Goal: Task Accomplishment & Management: Complete application form

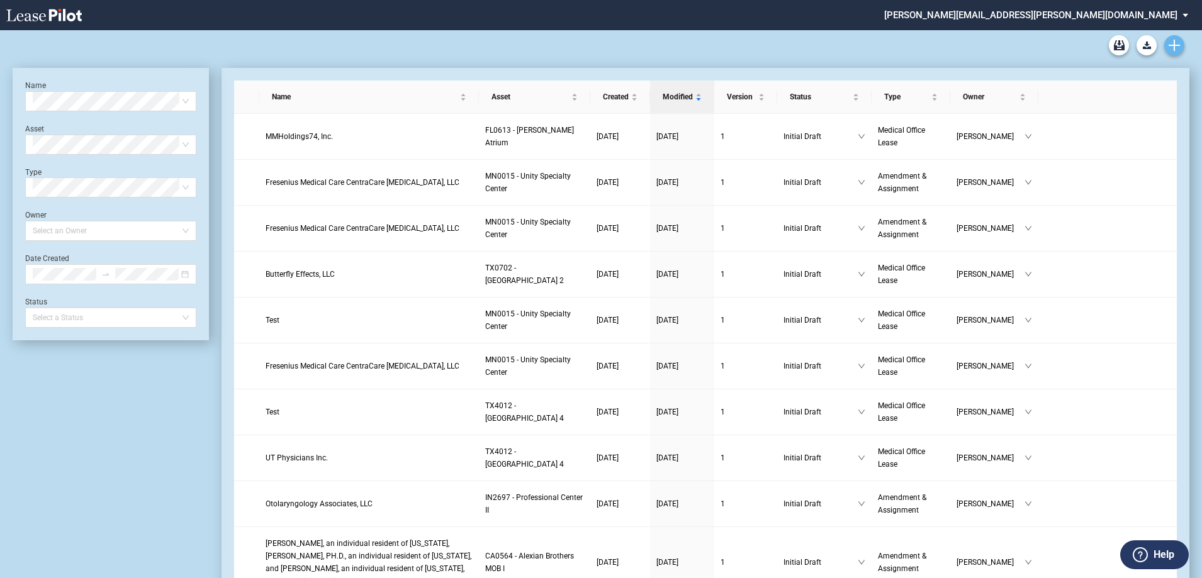
click at [1173, 49] on use "Create new document" at bounding box center [1173, 45] width 11 height 11
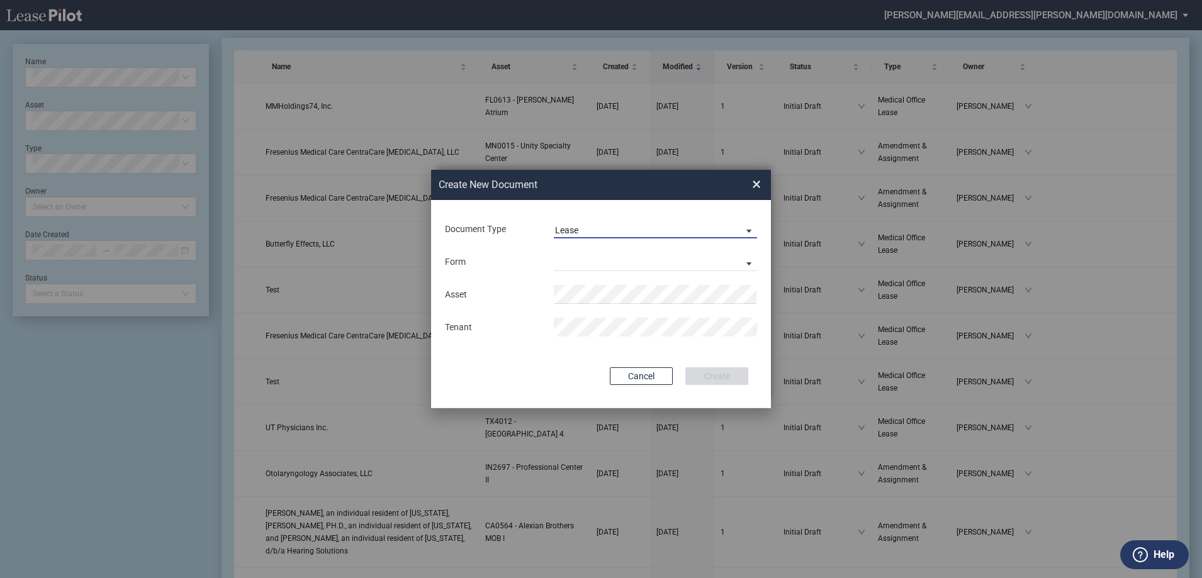
click at [655, 225] on span "Lease" at bounding box center [645, 231] width 181 height 13
click at [637, 257] on md-option "Amendment" at bounding box center [656, 260] width 223 height 30
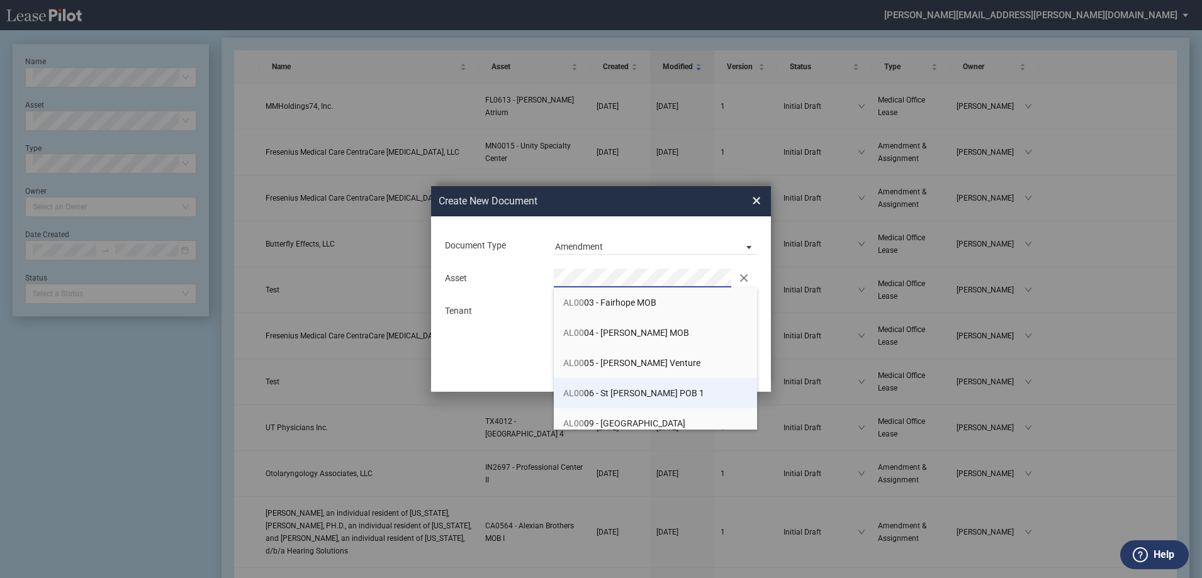
click at [643, 401] on li "AL00 06 - St Vincent POB 1" at bounding box center [655, 393] width 203 height 30
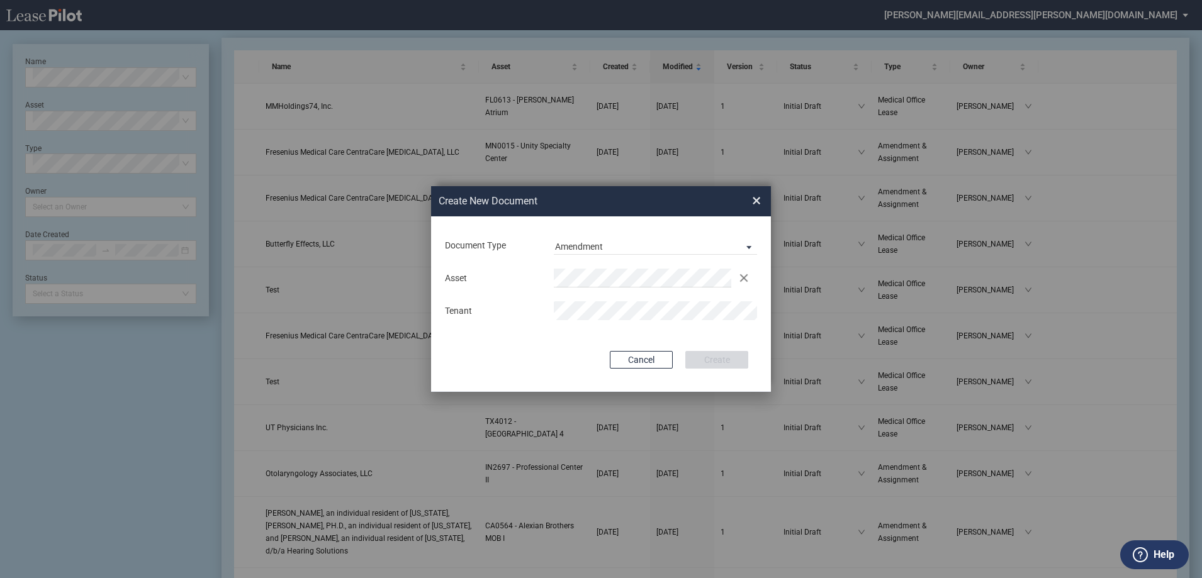
click at [537, 355] on div "Cancel Create" at bounding box center [601, 360] width 294 height 18
click at [727, 360] on button "Create" at bounding box center [716, 360] width 63 height 18
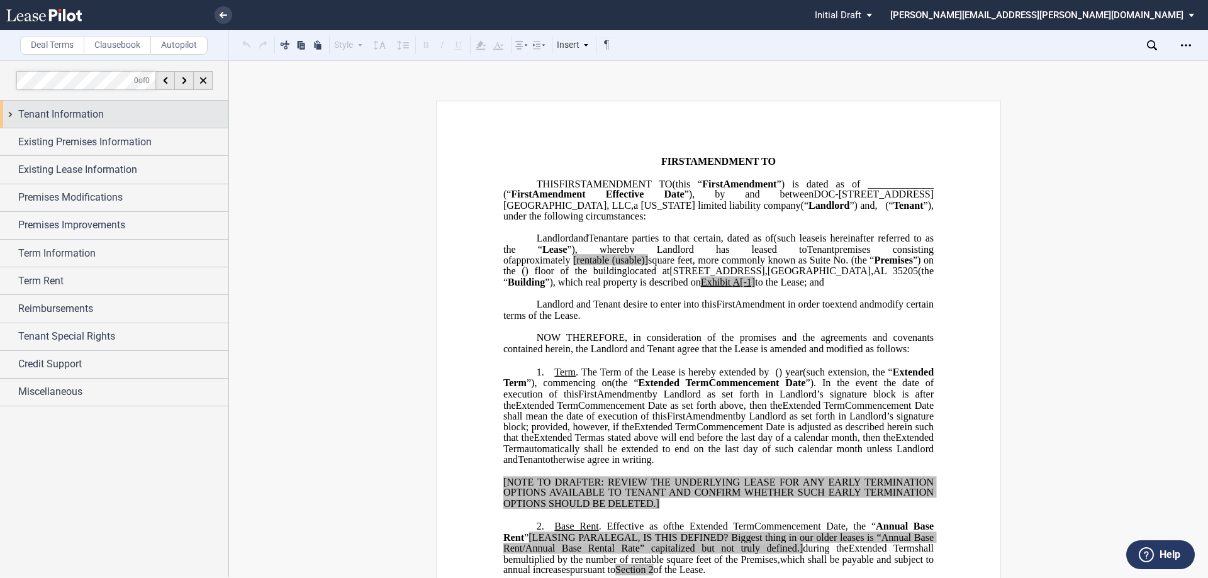
click at [143, 115] on div "Tenant Information" at bounding box center [123, 114] width 210 height 15
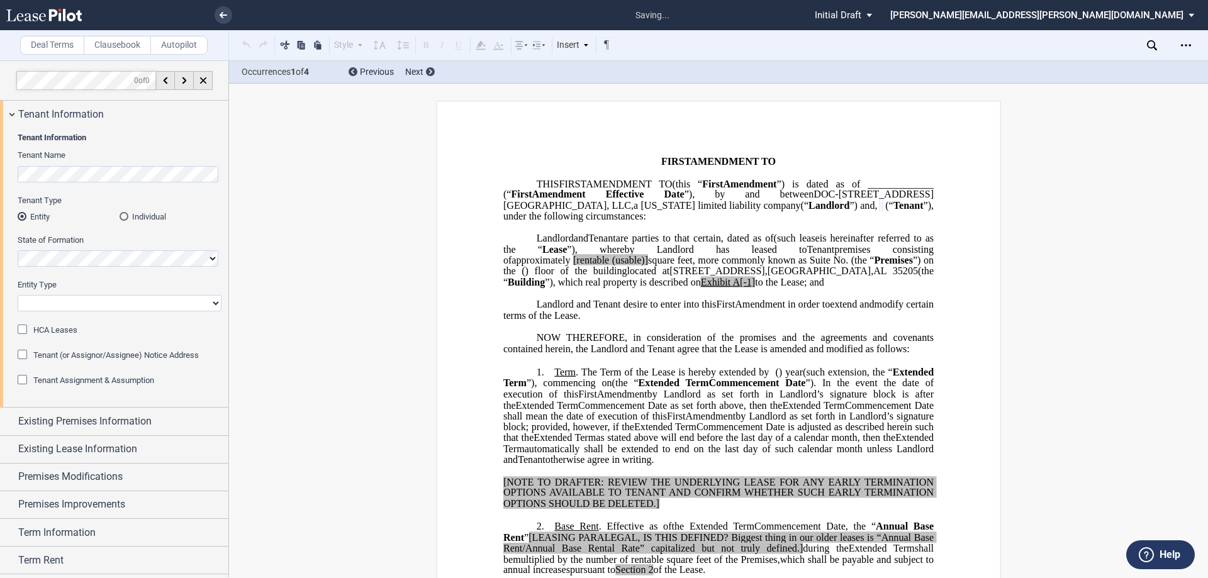
click at [134, 304] on select "Corporation Limited Liability Company General Partnership Limited Partnership O…" at bounding box center [120, 303] width 204 height 16
select select "limited liability company"
click at [18, 295] on select "Corporation Limited Liability Company General Partnership Limited Partnership O…" at bounding box center [120, 303] width 204 height 16
click at [591, 222] on span "”), under the following circumstances:" at bounding box center [719, 211] width 433 height 22
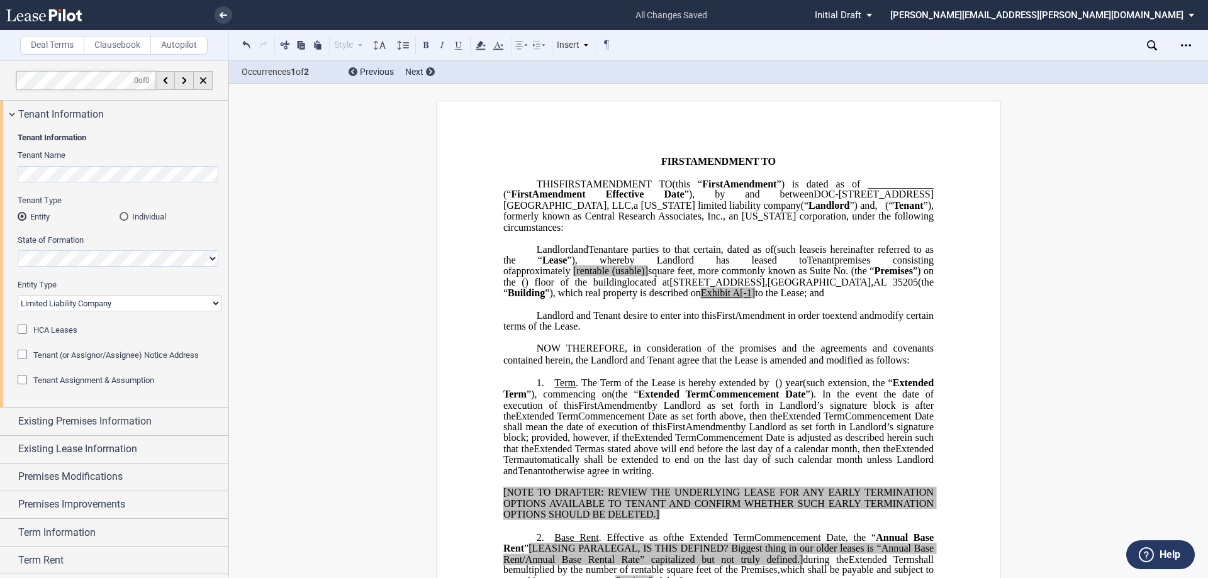
click at [574, 255] on span "and" at bounding box center [581, 248] width 14 height 11
drag, startPoint x: 596, startPoint y: 227, endPoint x: 890, endPoint y: 228, distance: 293.2
click at [890, 228] on span "”), formerly known as Central Research Associates, Inc., an [US_STATE] cunder t…" at bounding box center [719, 216] width 433 height 33
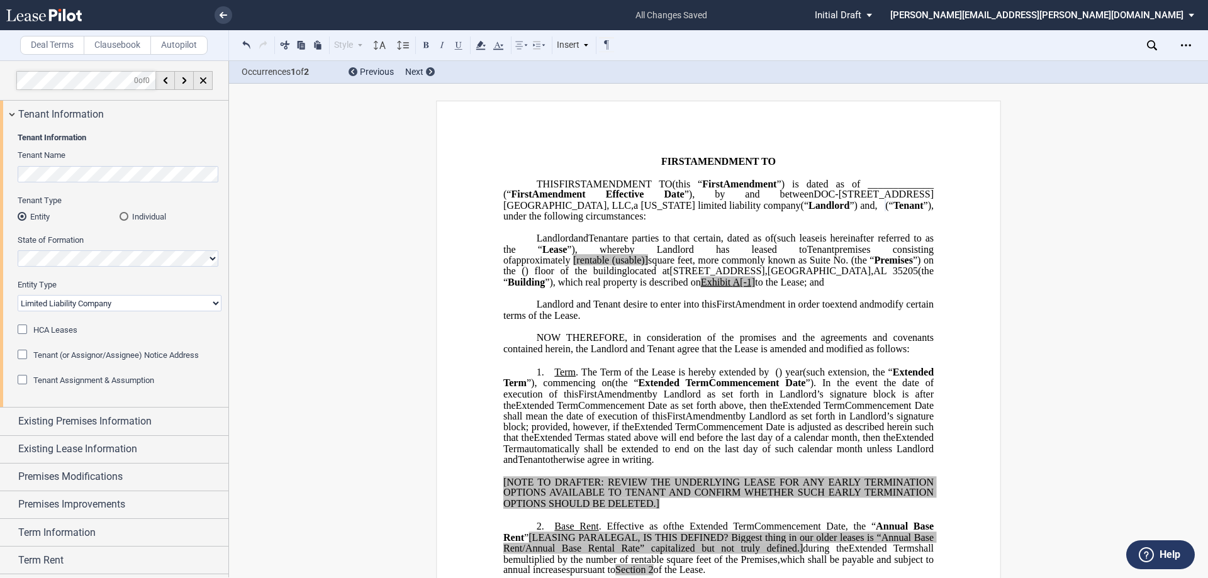
click at [213, 228] on div "Tenant Type Entity Individual" at bounding box center [120, 215] width 204 height 40
click at [146, 301] on select "Corporation Limited Liability Company General Partnership Limited Partnership O…" at bounding box center [120, 303] width 204 height 16
click at [18, 295] on select "Corporation Limited Liability Company General Partnership Limited Partnership O…" at bounding box center [120, 303] width 204 height 16
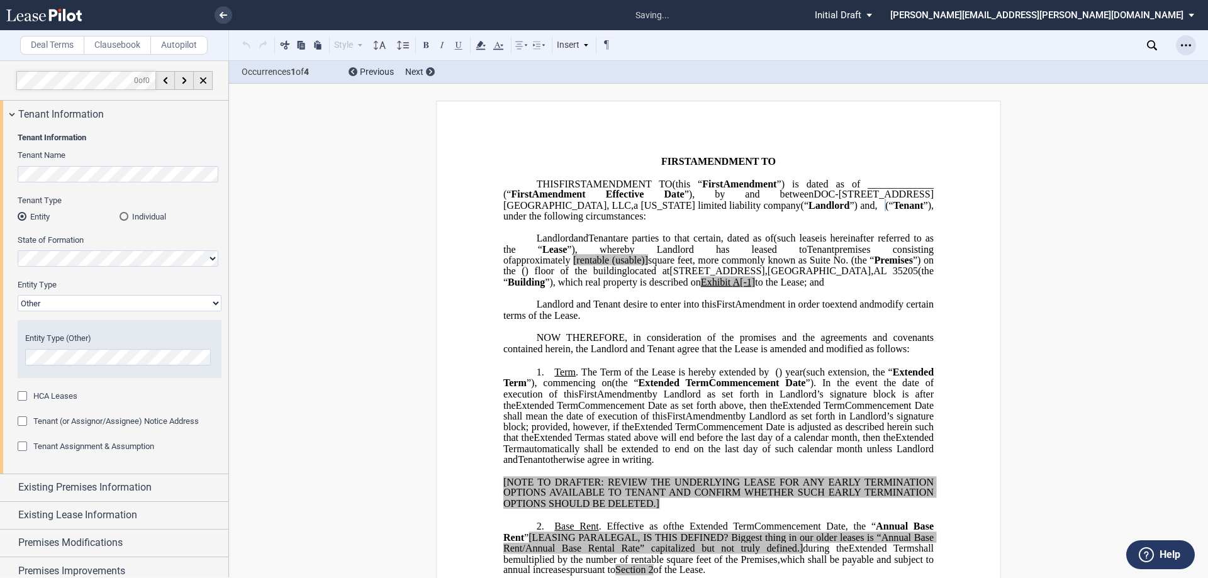
click at [1182, 38] on div "Open Lease options menu" at bounding box center [1186, 45] width 20 height 20
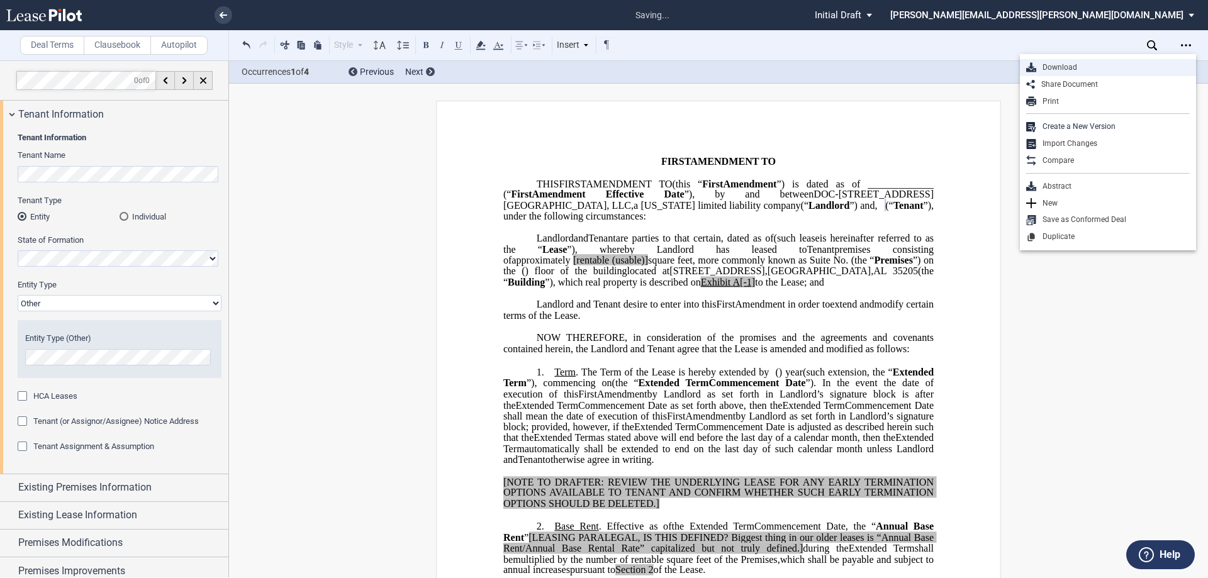
click at [1081, 67] on div "Download" at bounding box center [1113, 67] width 154 height 11
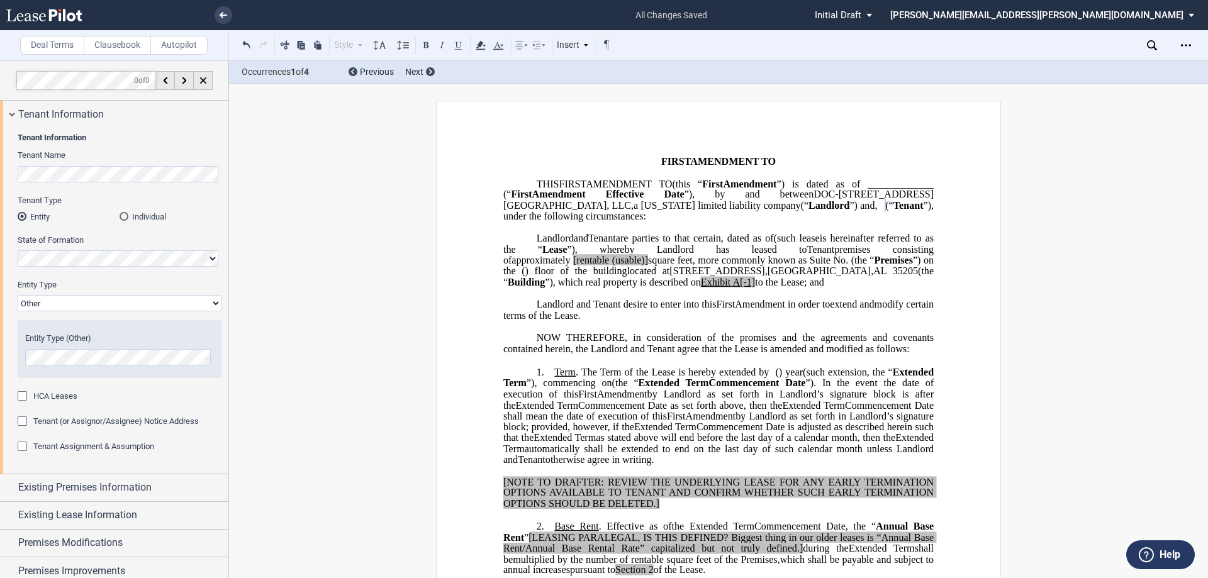
click at [91, 308] on select "Corporation Limited Liability Company General Partnership Limited Partnership O…" at bounding box center [120, 303] width 204 height 16
select select "limited liability company"
click at [18, 295] on select "Corporation Limited Liability Company General Partnership Limited Partnership O…" at bounding box center [120, 303] width 204 height 16
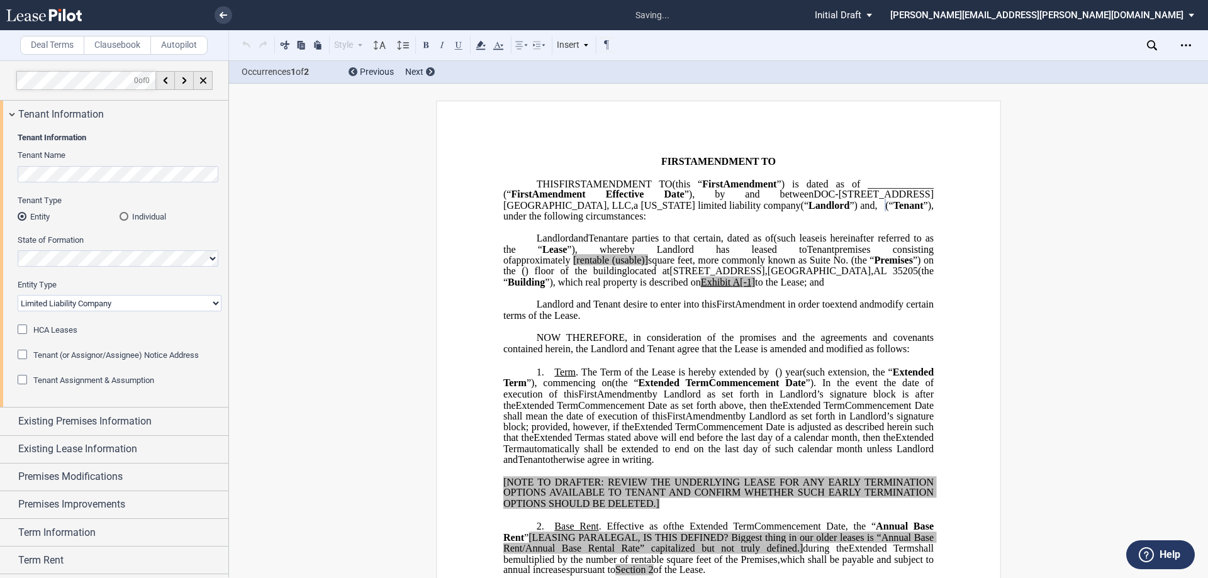
click at [590, 222] on span "”), under the following circumstances:" at bounding box center [719, 211] width 433 height 22
drag, startPoint x: 629, startPoint y: 229, endPoint x: 633, endPoint y: 235, distance: 7.2
click at [629, 222] on span "”), formerly under the following circumstances:" at bounding box center [719, 211] width 433 height 22
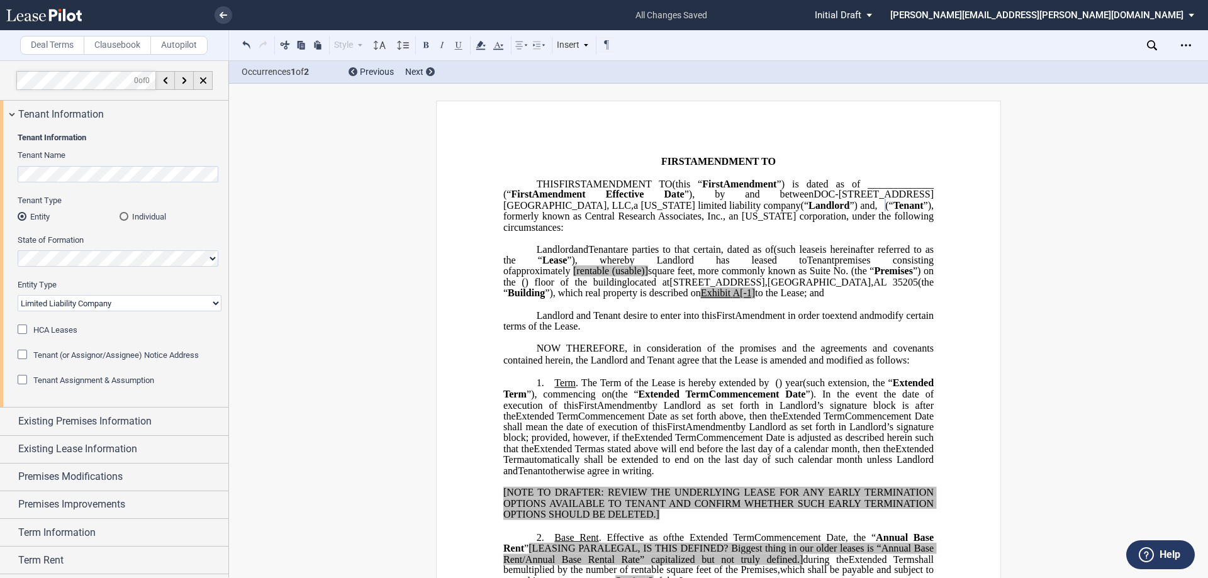
click at [574, 255] on span "and" at bounding box center [581, 248] width 14 height 11
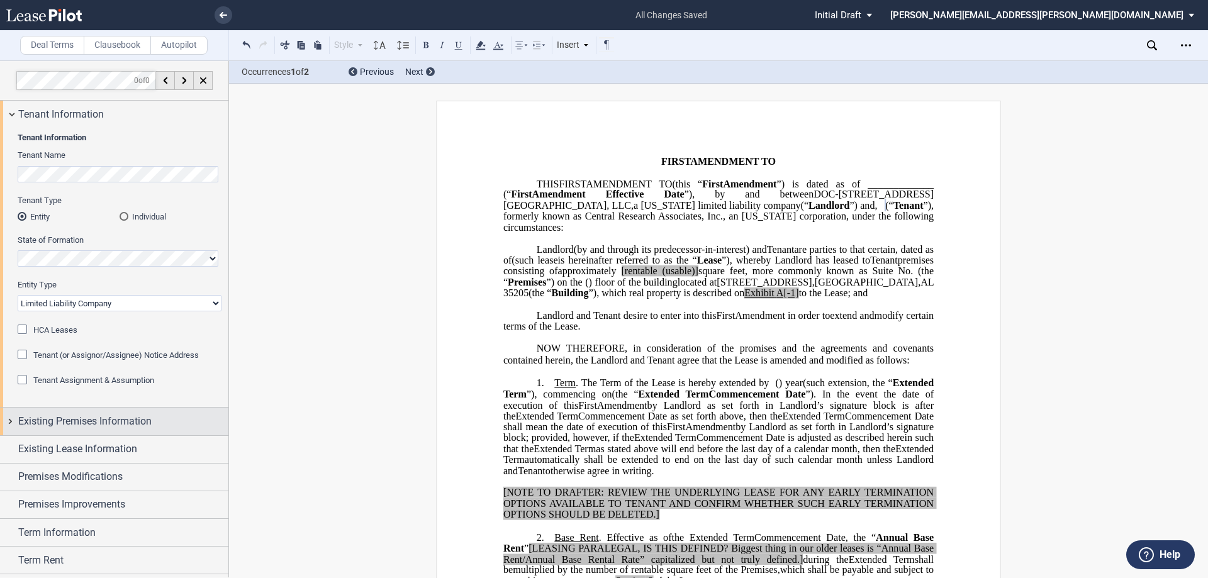
click at [136, 420] on span "Existing Premises Information" at bounding box center [84, 421] width 133 height 15
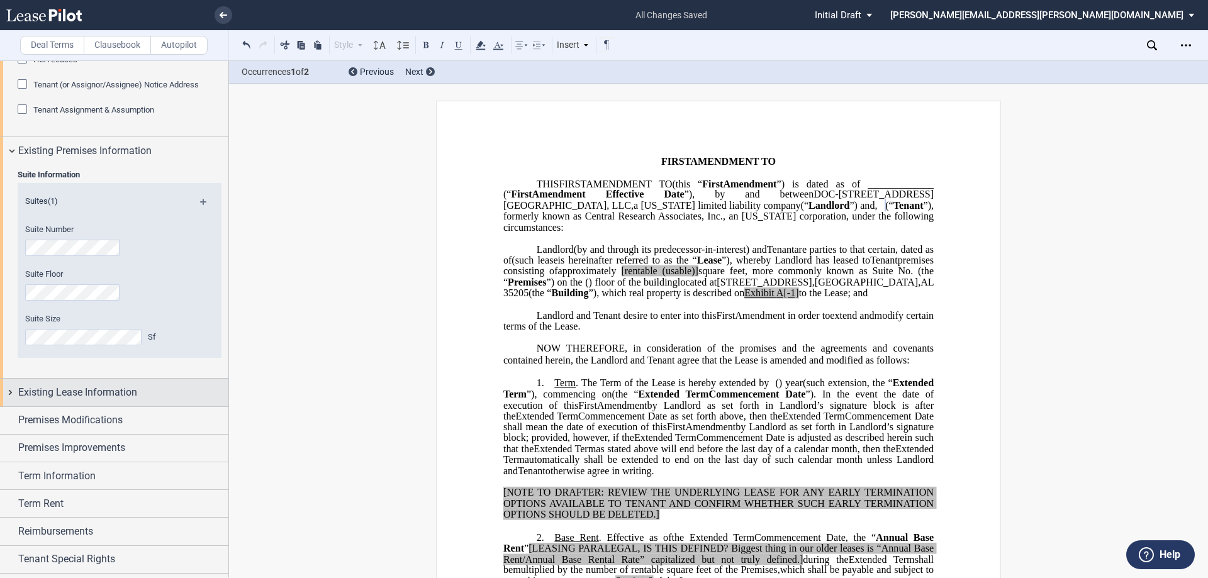
scroll to position [315, 0]
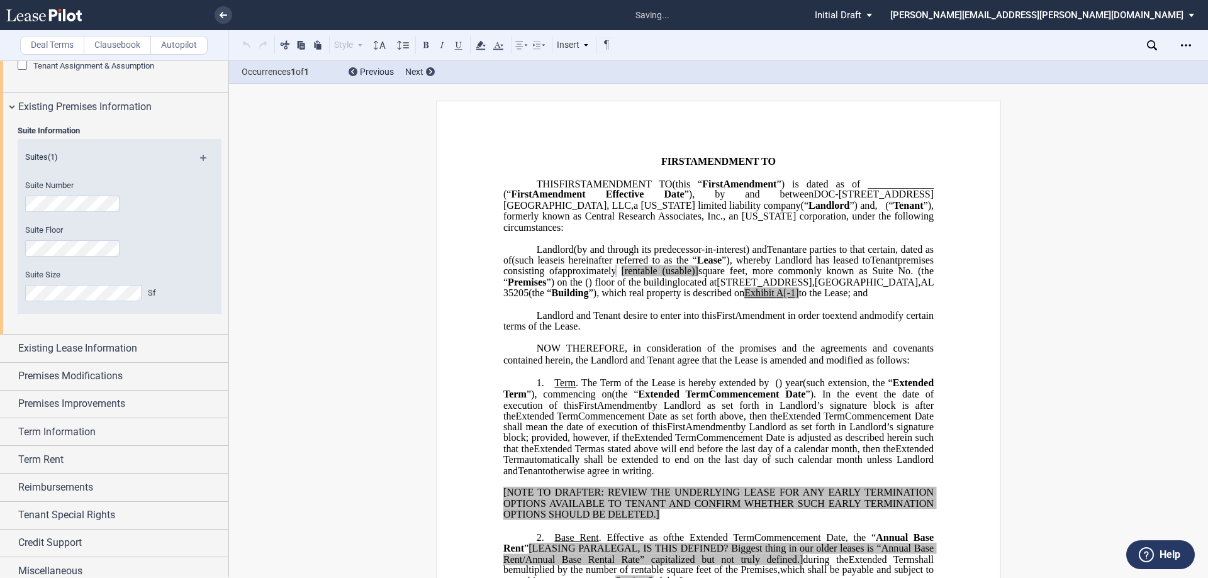
click at [200, 307] on div "Suite Number Suite Floor Suite Size Sf" at bounding box center [120, 247] width 204 height 135
click at [176, 343] on div "Existing Lease Information" at bounding box center [123, 348] width 210 height 15
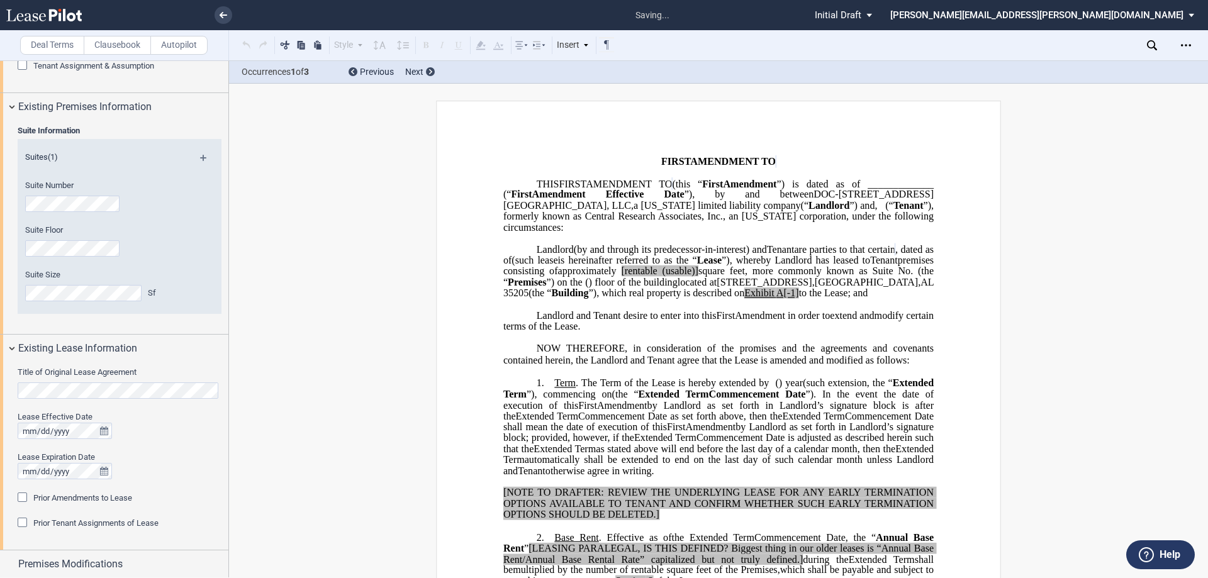
click at [0, 386] on html ".bocls-1{fill:#26354a;fill-rule:evenodd} Loading... × saving... Pending... Pend…" at bounding box center [604, 289] width 1208 height 578
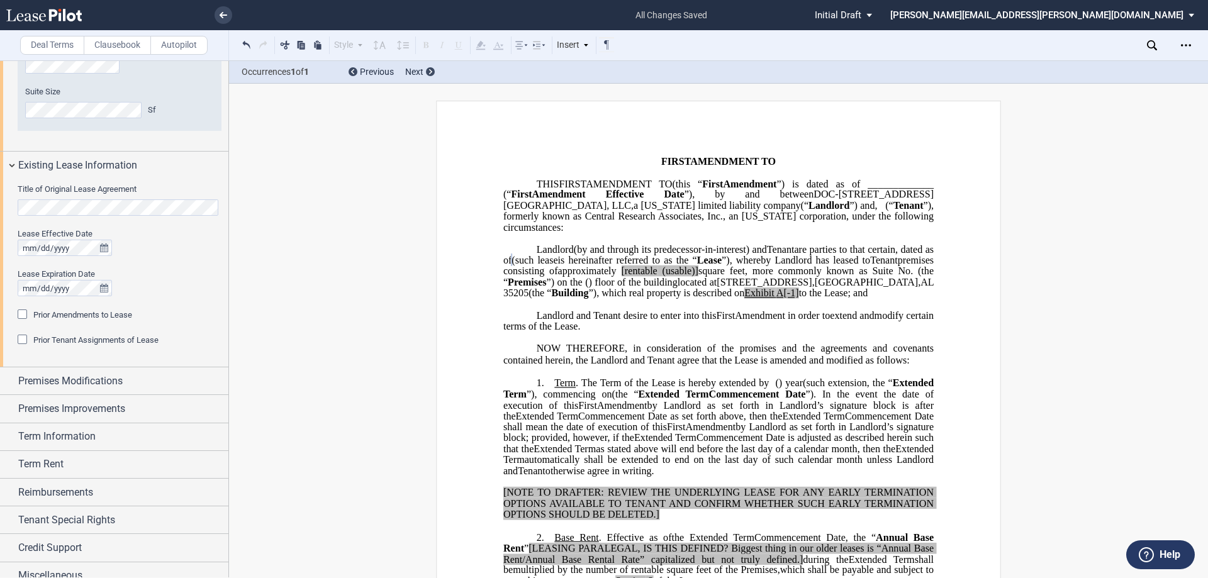
scroll to position [510, 0]
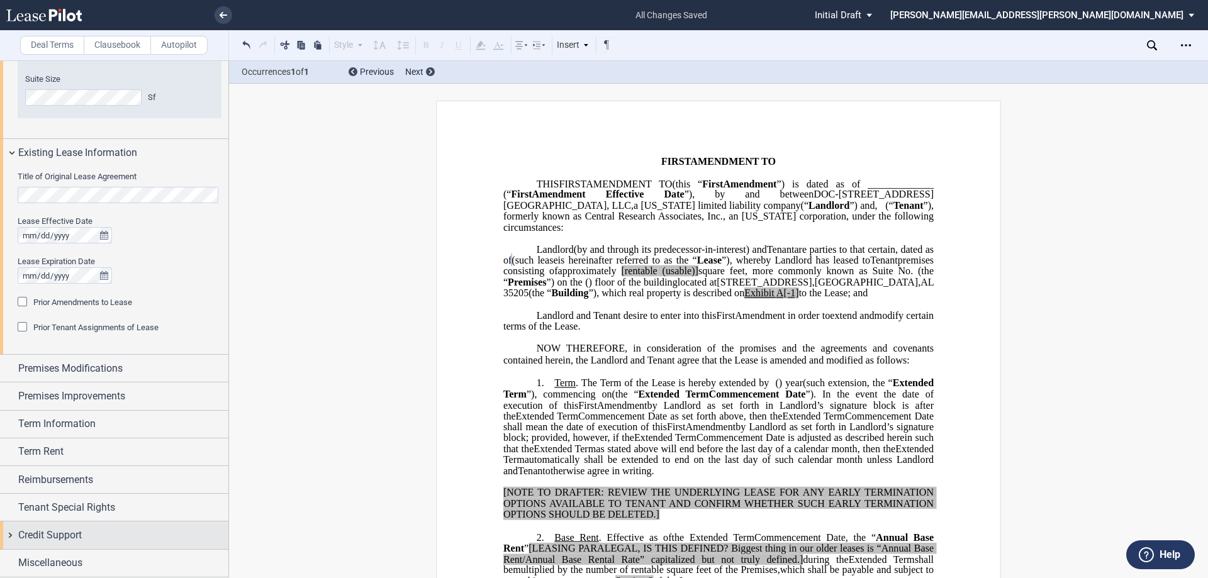
click at [125, 531] on div "Credit Support" at bounding box center [123, 535] width 210 height 15
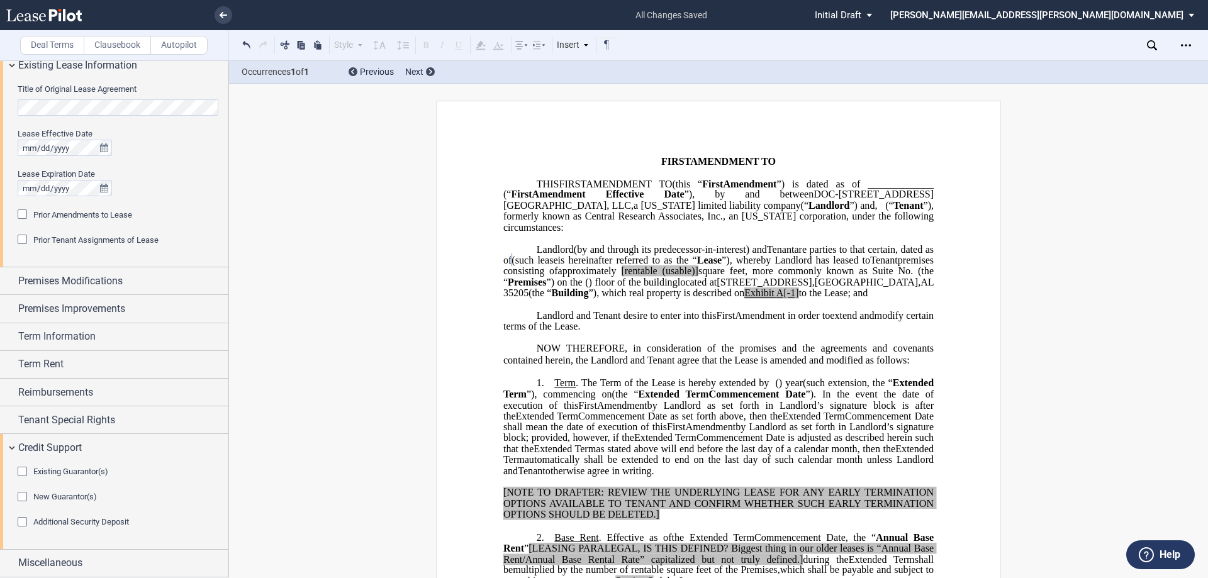
click at [25, 469] on div "Existing Guarantor(s)" at bounding box center [24, 473] width 13 height 13
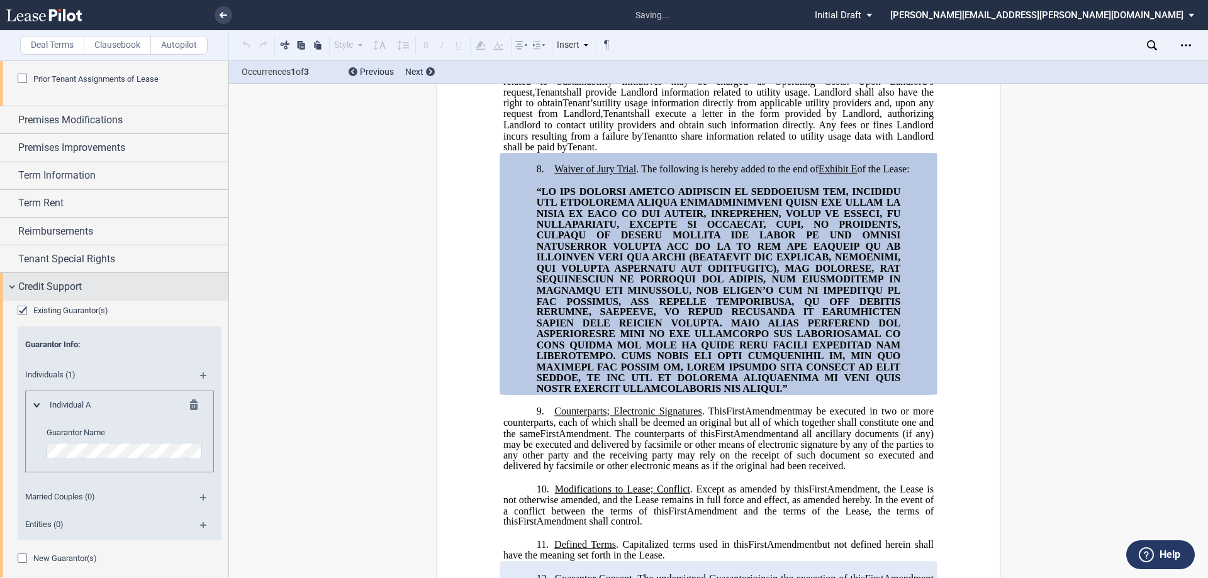
scroll to position [786, 0]
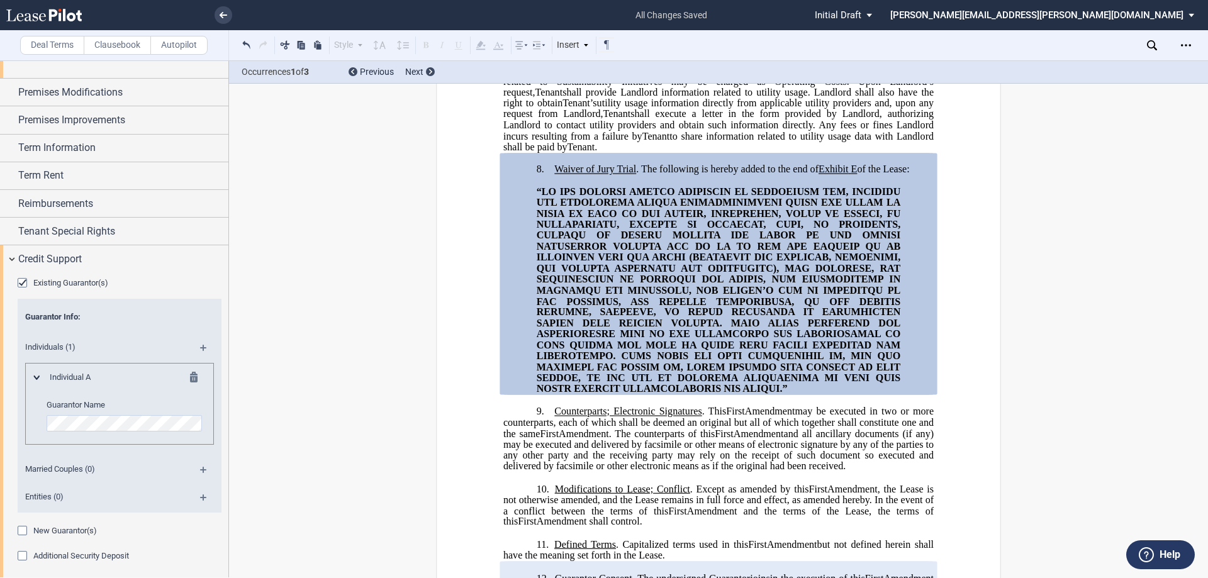
click at [200, 496] on md-icon at bounding box center [208, 502] width 17 height 15
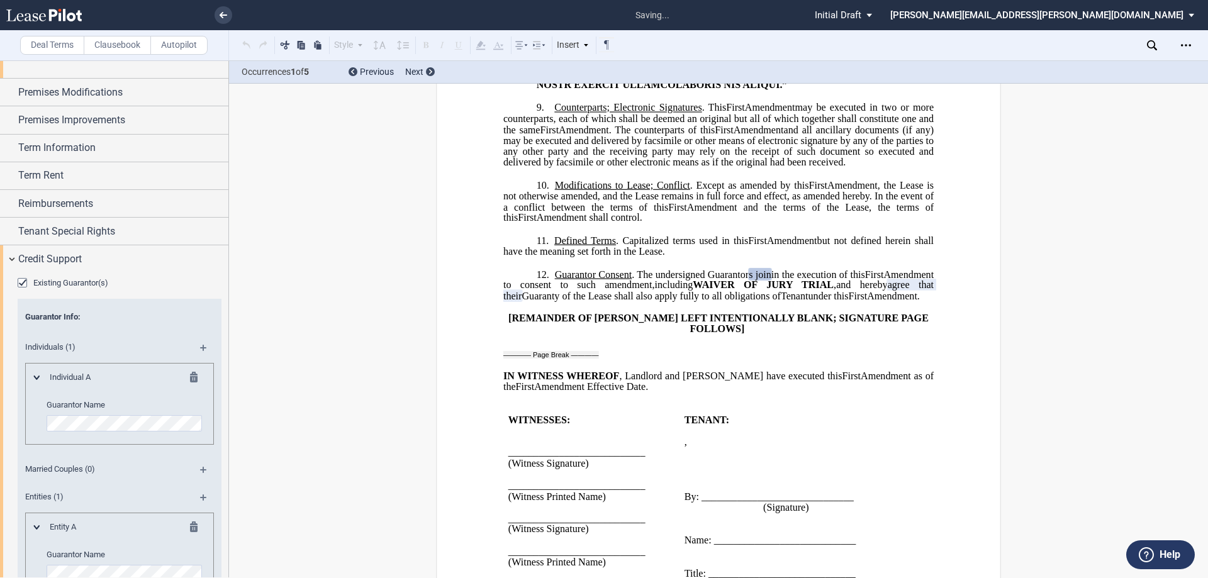
scroll to position [1635, 0]
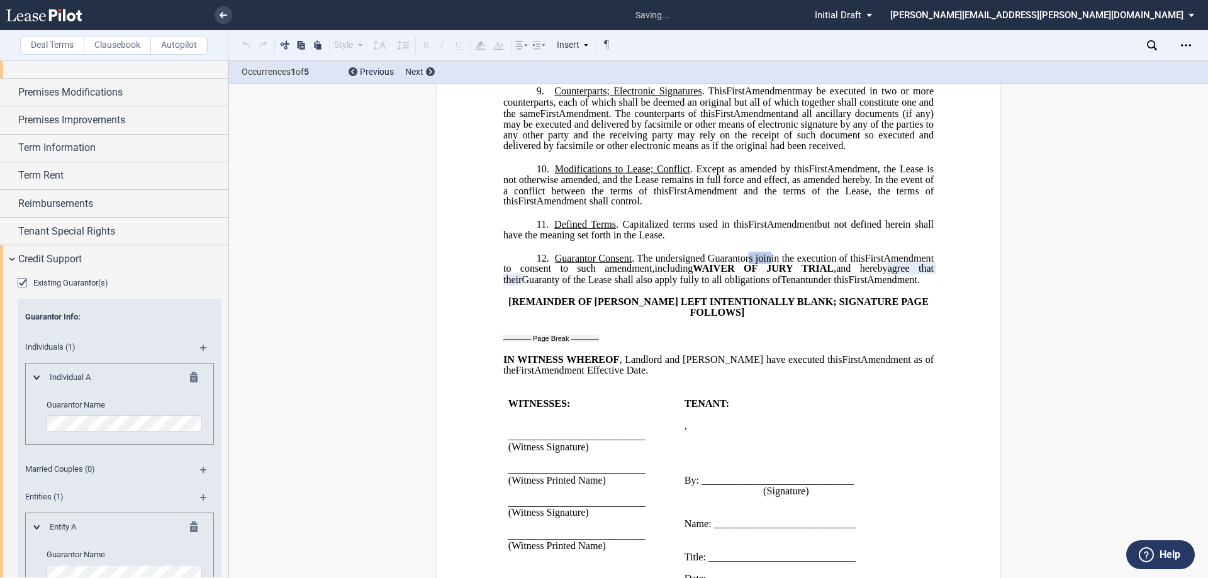
click at [191, 376] on md-icon at bounding box center [197, 379] width 15 height 15
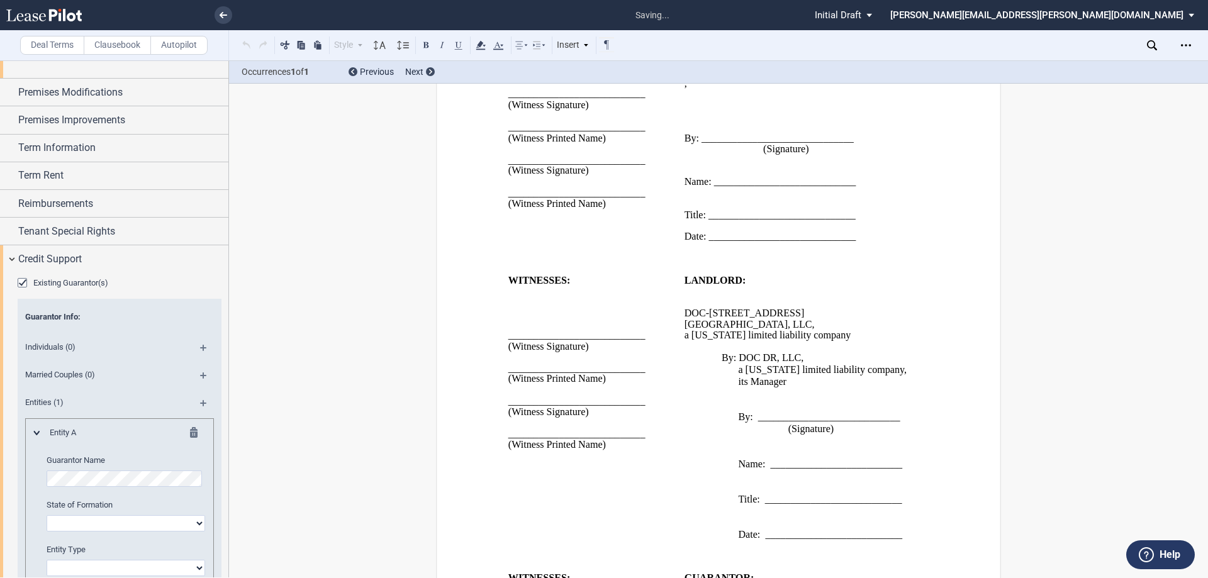
scroll to position [2237, 0]
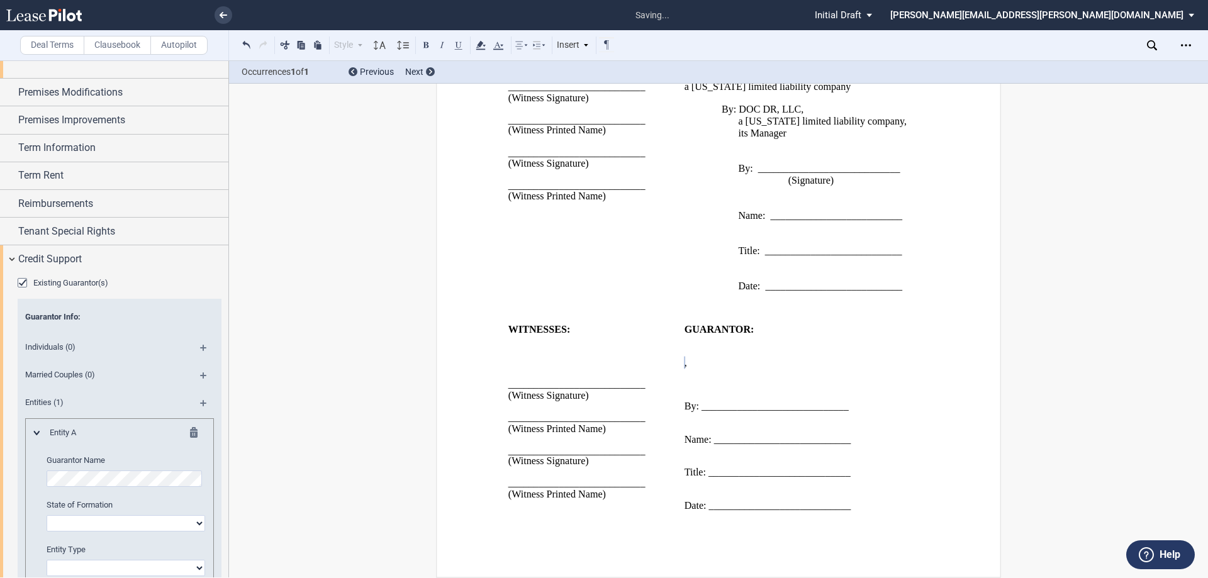
click at [144, 525] on select "[US_STATE] [US_STATE] [US_STATE] [US_STATE] [US_STATE] [US_STATE] [US_STATE] [U…" at bounding box center [126, 523] width 159 height 16
select select "[US_STATE]"
click at [47, 515] on select "[US_STATE] [US_STATE] [US_STATE] [US_STATE] [US_STATE] [US_STATE] [US_STATE] [U…" at bounding box center [126, 523] width 159 height 16
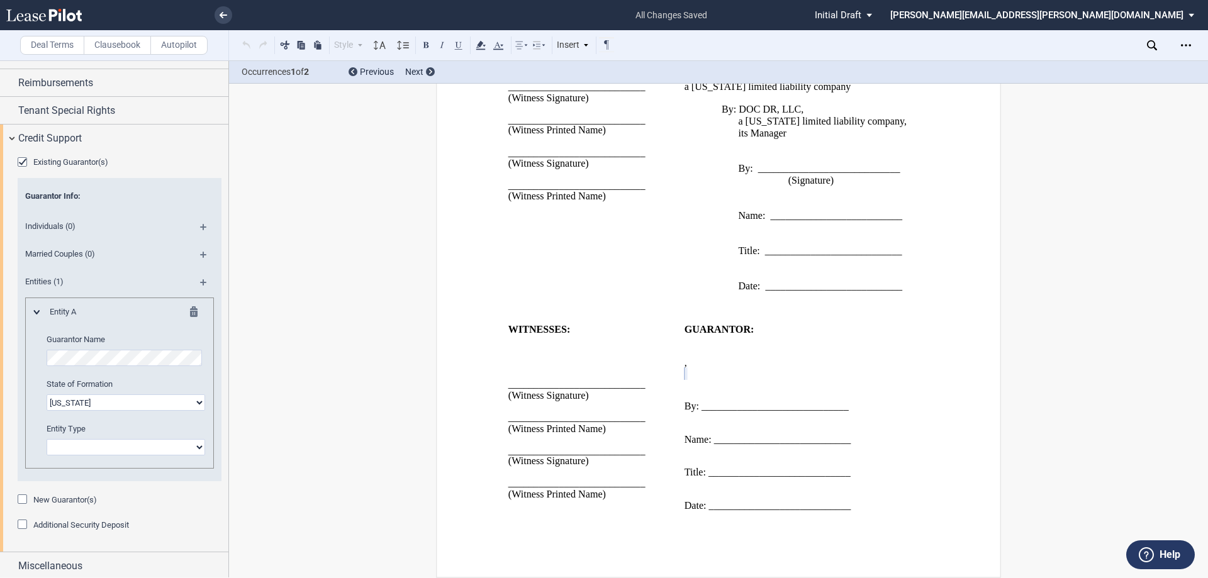
scroll to position [910, 0]
click at [115, 449] on select "Corporation Limited Liability Company General Partnership Limited Partnership O…" at bounding box center [126, 445] width 159 height 16
select select "limited liability company"
click at [47, 437] on select "Corporation Limited Liability Company General Partnership Limited Partnership O…" at bounding box center [126, 445] width 159 height 16
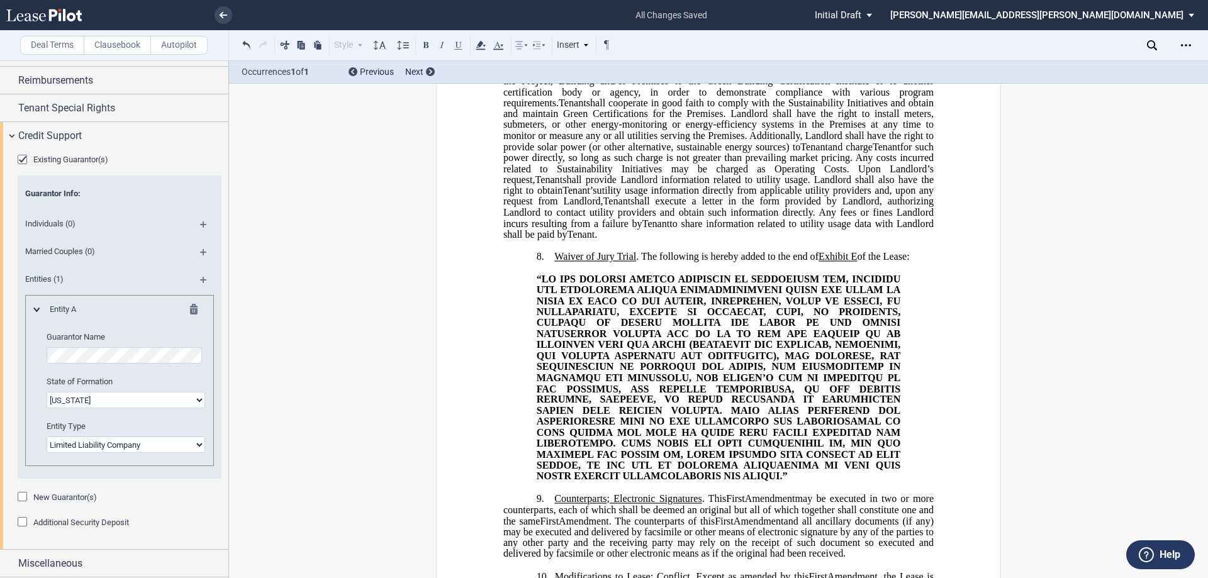
scroll to position [0, 0]
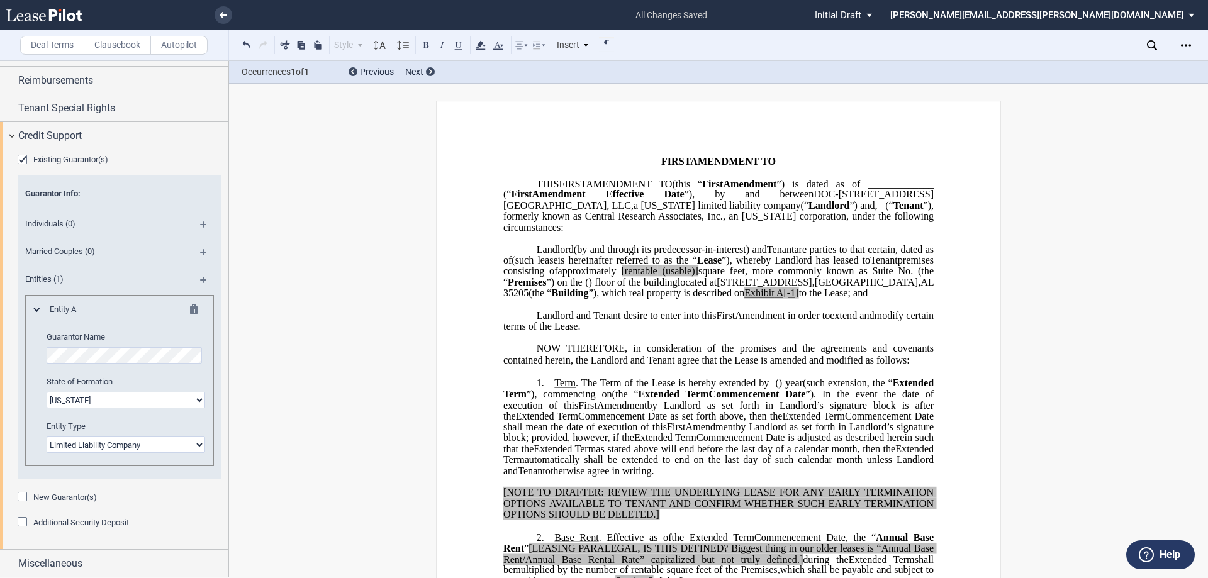
drag, startPoint x: 1104, startPoint y: 418, endPoint x: 1049, endPoint y: 179, distance: 245.1
click at [589, 299] on span "”), which real property is described on" at bounding box center [667, 293] width 156 height 11
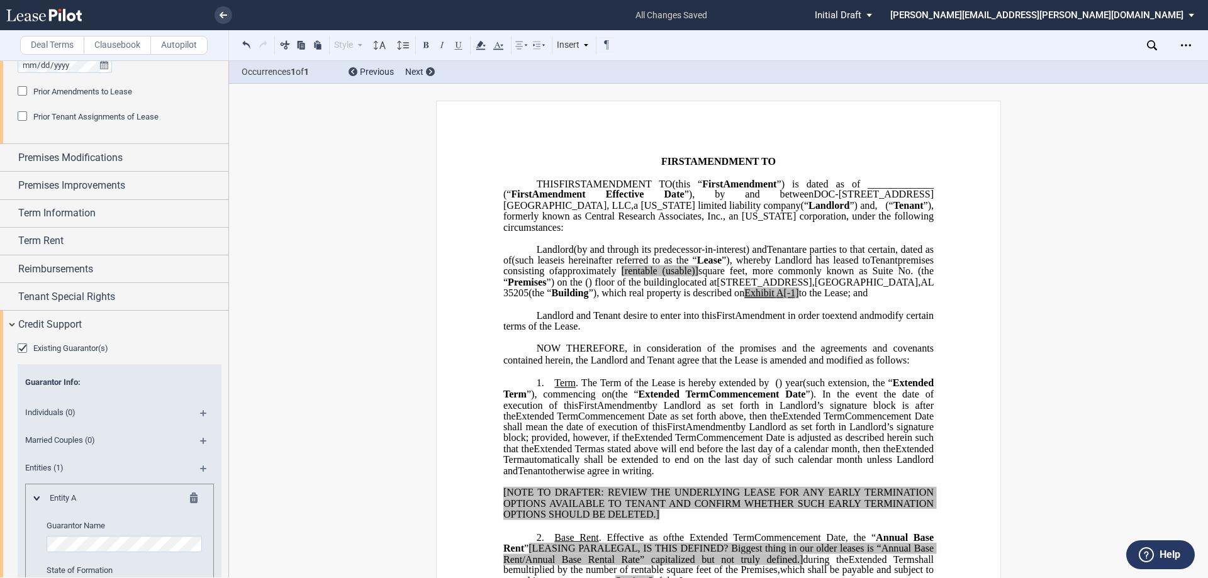
scroll to position [595, 0]
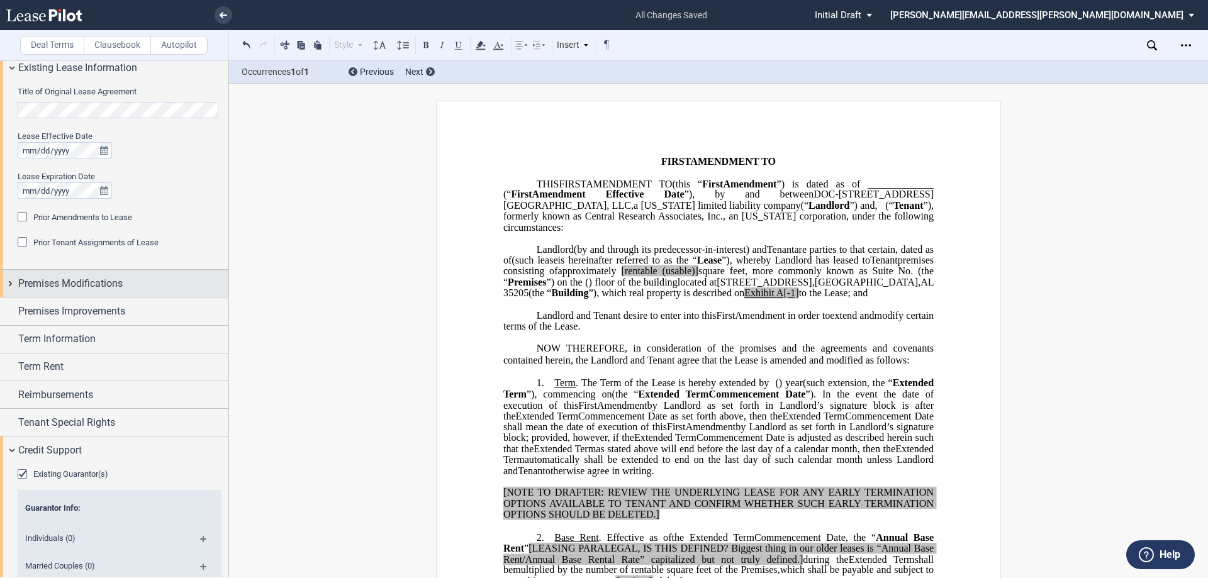
click at [84, 270] on div "Premises Modifications" at bounding box center [114, 283] width 228 height 27
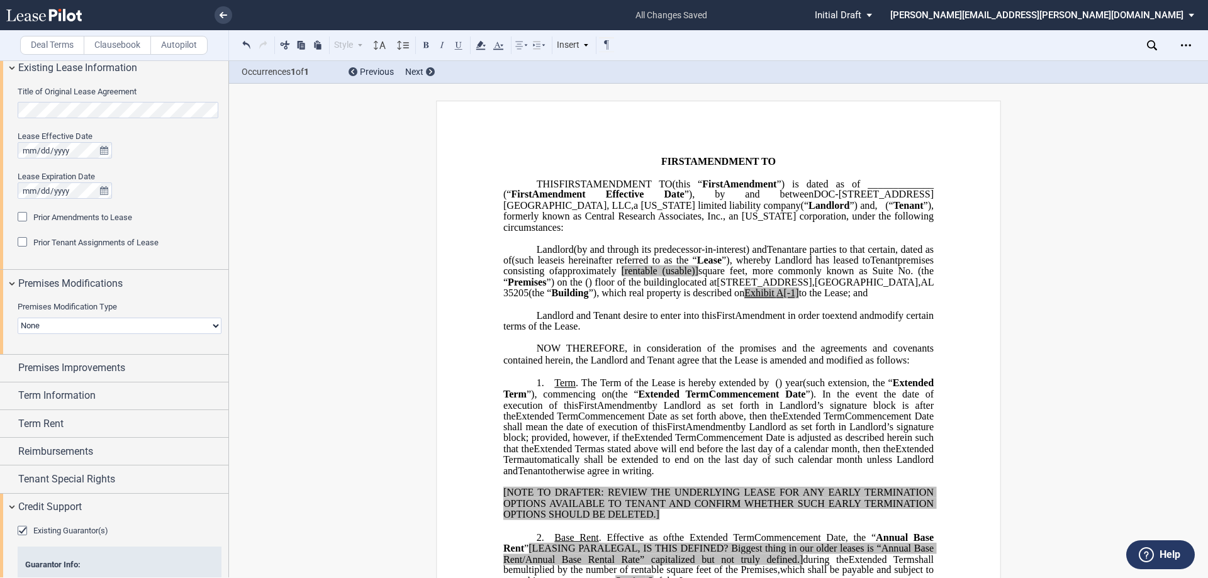
click at [106, 330] on select "None Expansion Relocation" at bounding box center [120, 326] width 204 height 16
select select "expansion"
click at [18, 318] on select "None Expansion Relocation" at bounding box center [120, 326] width 204 height 16
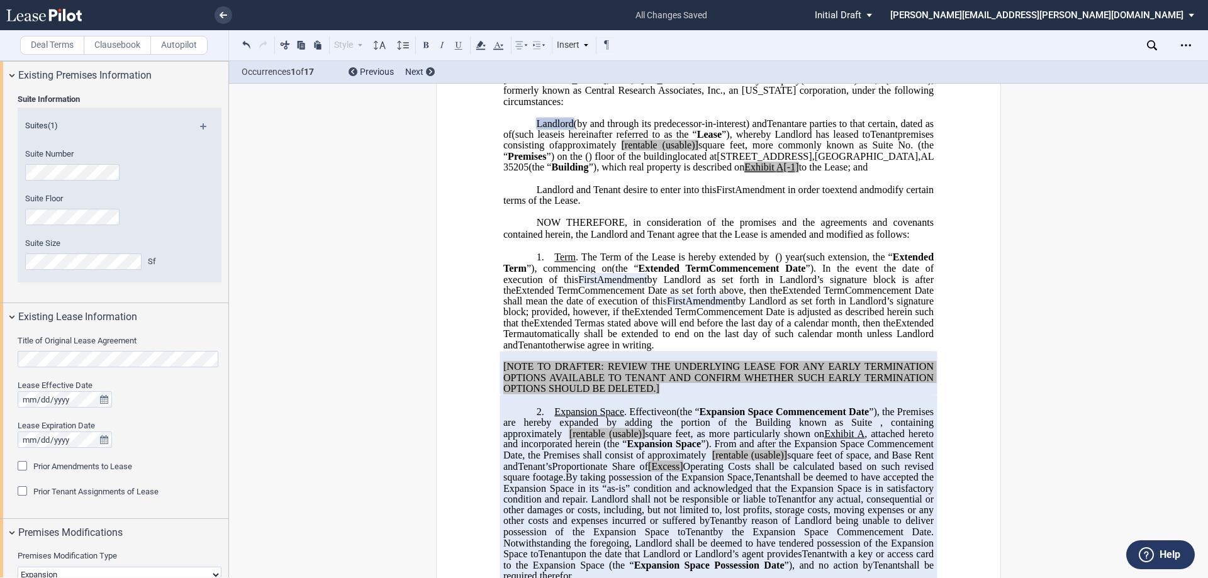
scroll to position [344, 0]
click at [589, 173] on span "”), which real property is described on" at bounding box center [667, 167] width 156 height 11
click at [807, 173] on span "A[-1]" at bounding box center [818, 167] width 23 height 11
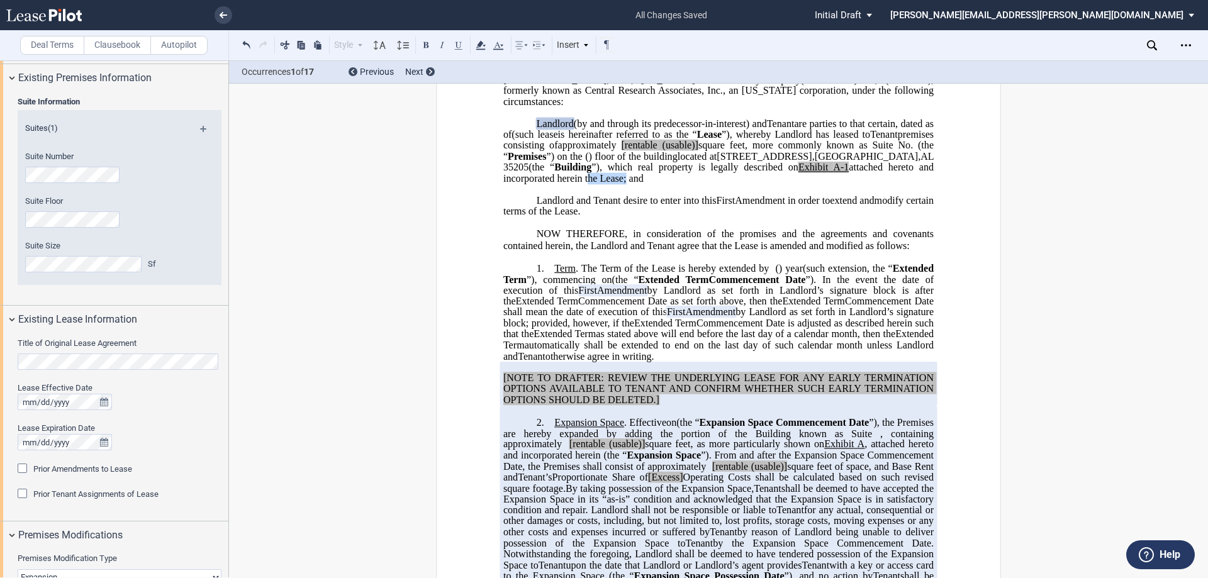
drag, startPoint x: 843, startPoint y: 179, endPoint x: 883, endPoint y: 181, distance: 39.7
click at [883, 181] on span "attached hereto and incorporated herein the Lease; and" at bounding box center [719, 173] width 433 height 22
